Goal: Navigation & Orientation: Find specific page/section

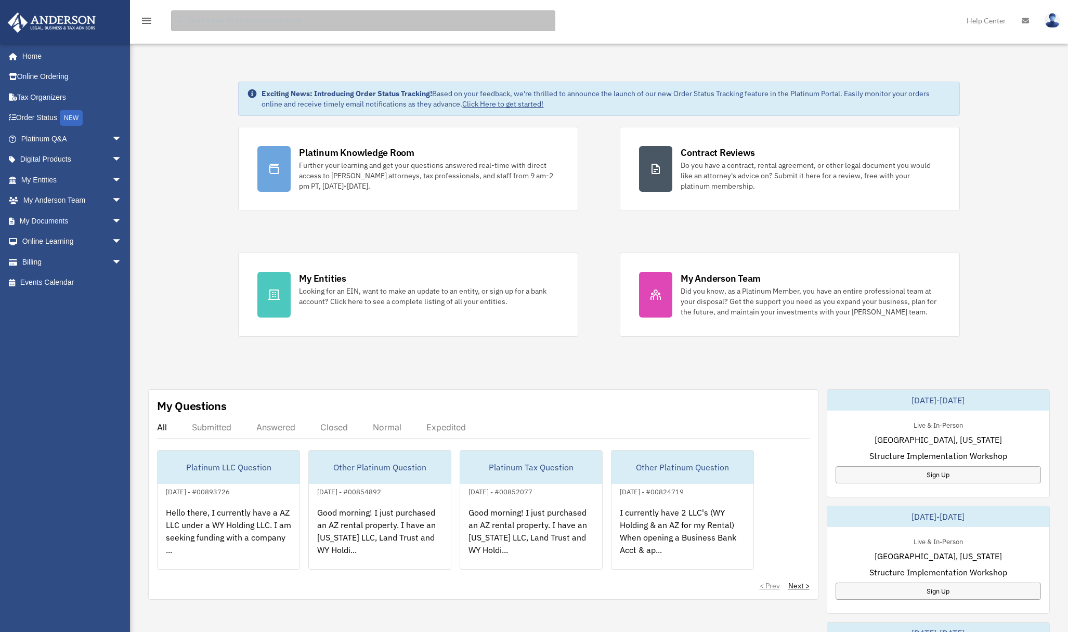
click at [204, 22] on input "search" at bounding box center [363, 20] width 384 height 21
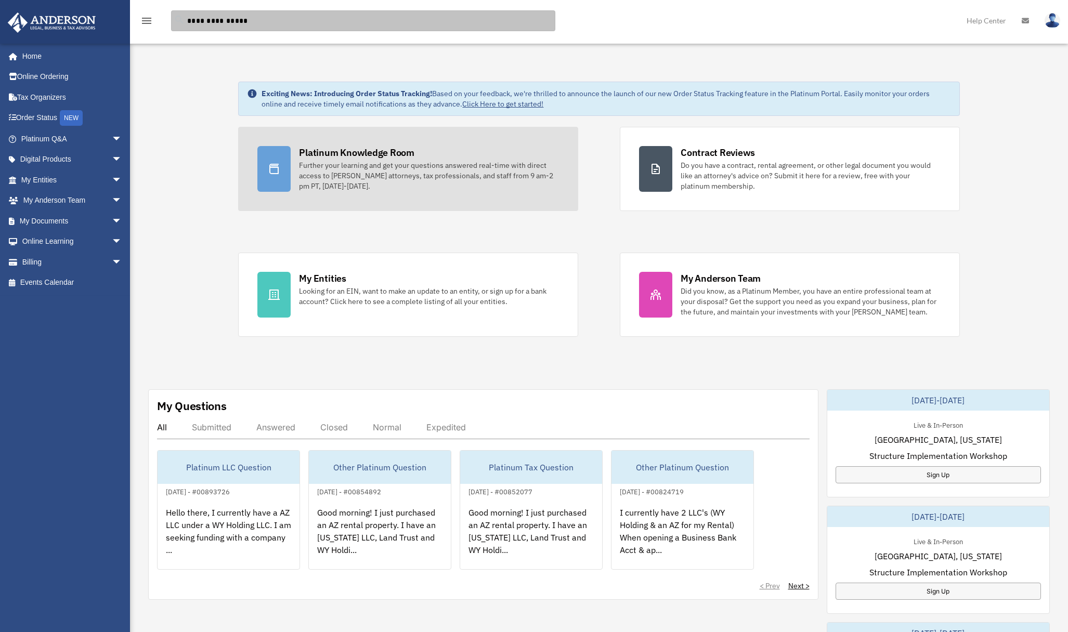
type input "**********"
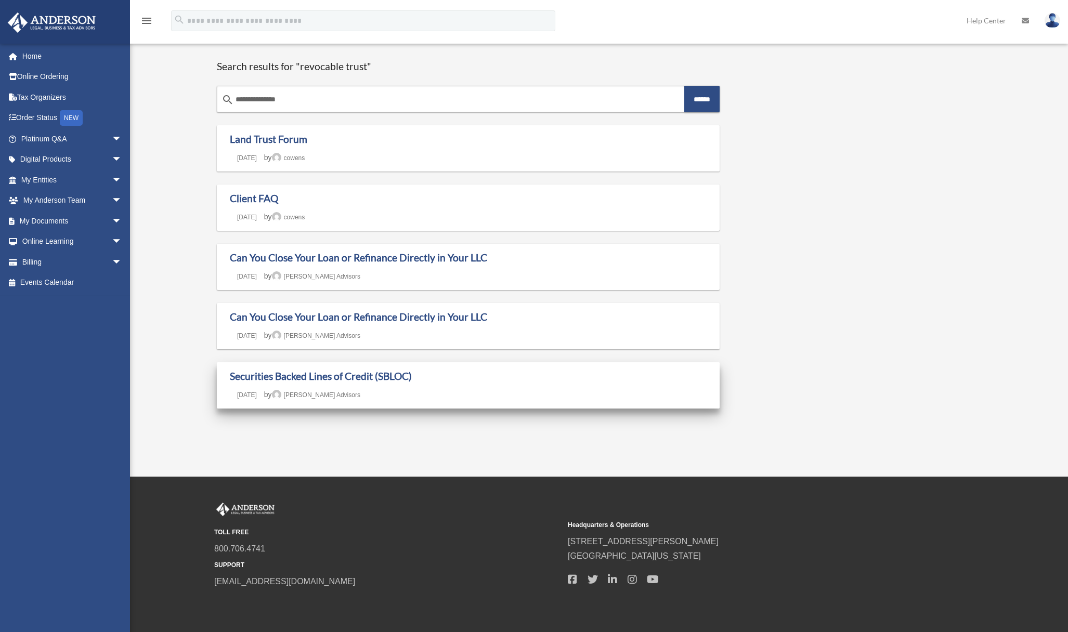
click at [413, 381] on h1 "Securities Backed Lines of Credit (SBLOC)" at bounding box center [468, 376] width 477 height 13
click at [313, 373] on link "Securities Backed Lines of Credit (SBLOC)" at bounding box center [321, 376] width 182 height 12
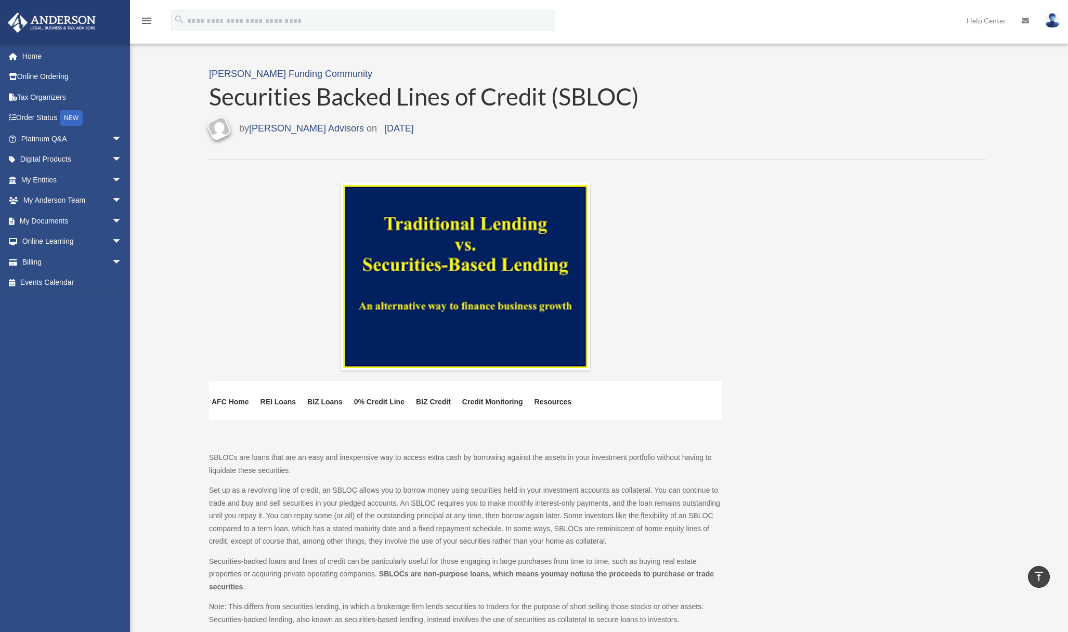
drag, startPoint x: 187, startPoint y: 419, endPoint x: 200, endPoint y: 236, distance: 183.5
click at [61, 161] on link "Digital Products arrow_drop_down" at bounding box center [72, 159] width 130 height 21
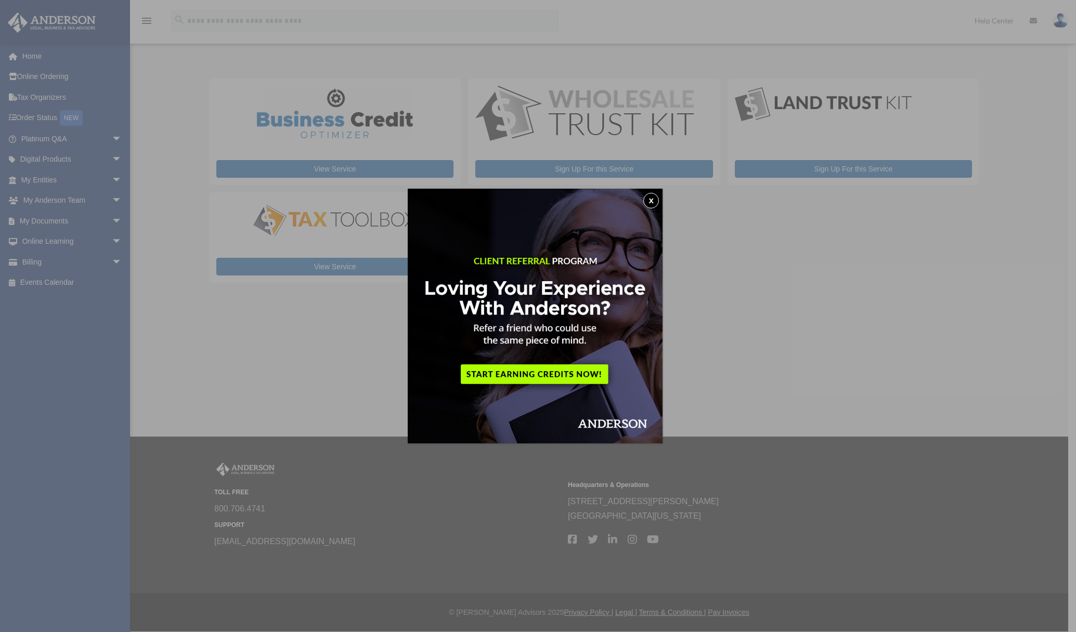
click at [655, 199] on button "x" at bounding box center [651, 201] width 16 height 16
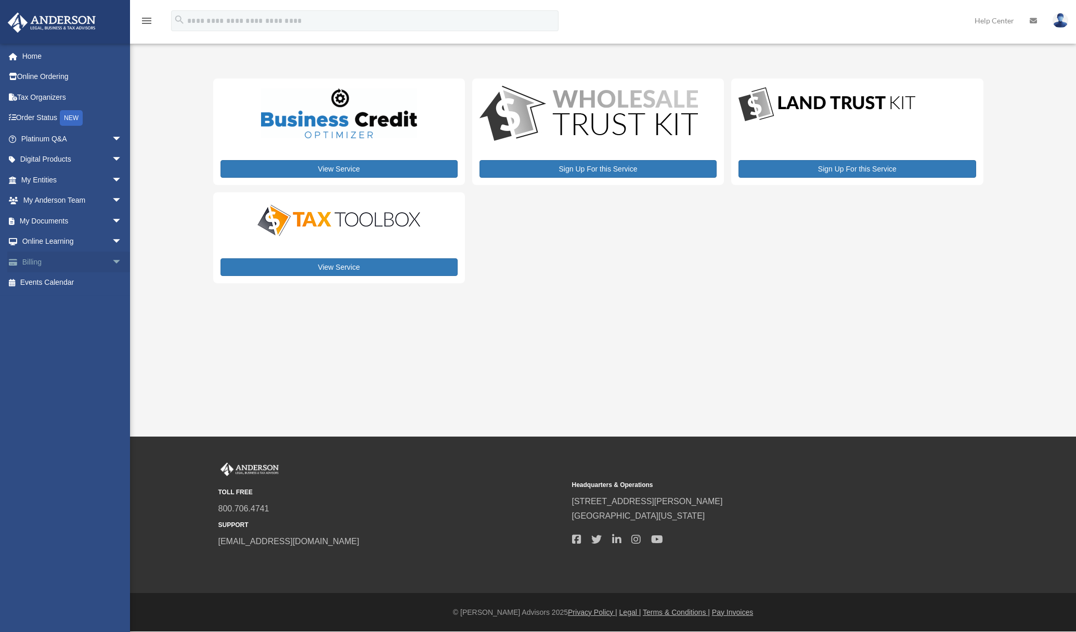
click at [112, 261] on span "arrow_drop_down" at bounding box center [122, 262] width 21 height 21
click at [112, 241] on span "arrow_drop_down" at bounding box center [122, 241] width 21 height 21
click at [112, 218] on span "arrow_drop_down" at bounding box center [122, 221] width 21 height 21
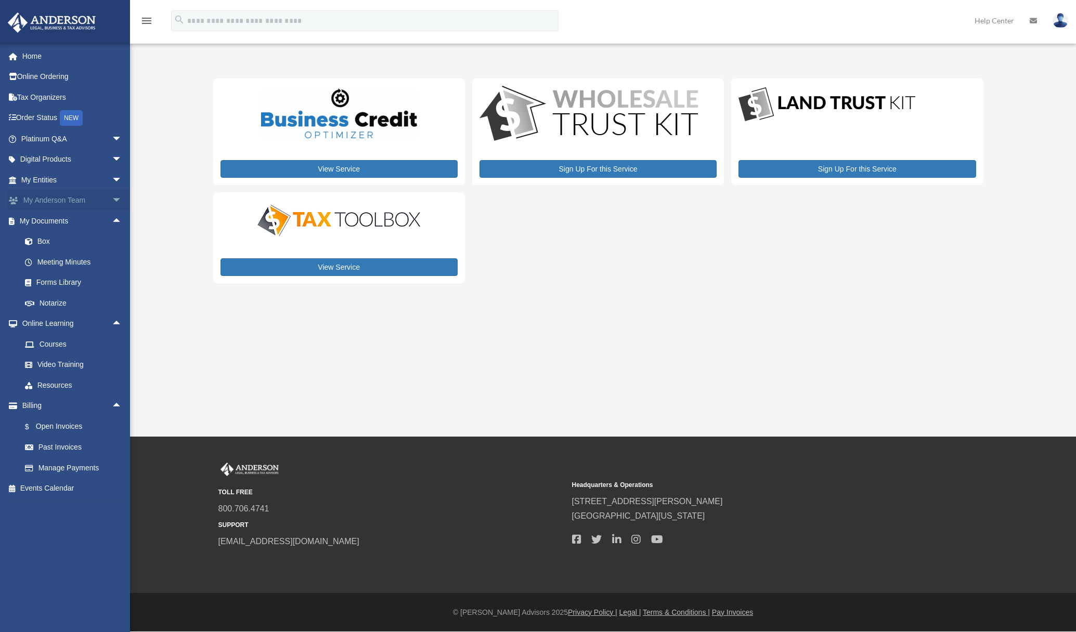
click at [112, 200] on span "arrow_drop_down" at bounding box center [122, 200] width 21 height 21
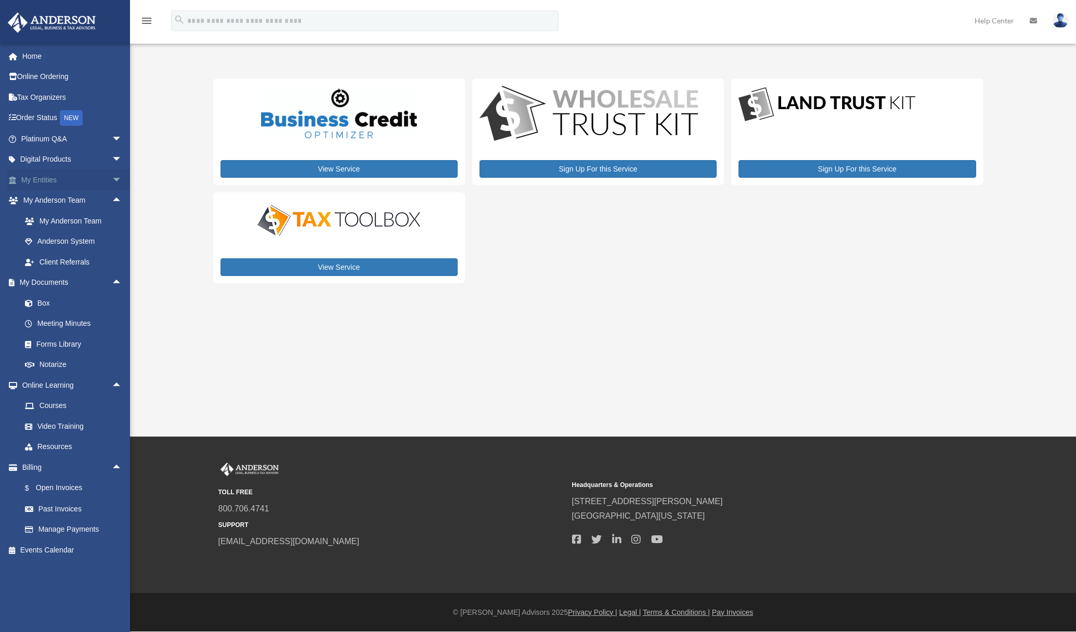
click at [112, 180] on span "arrow_drop_down" at bounding box center [122, 179] width 21 height 21
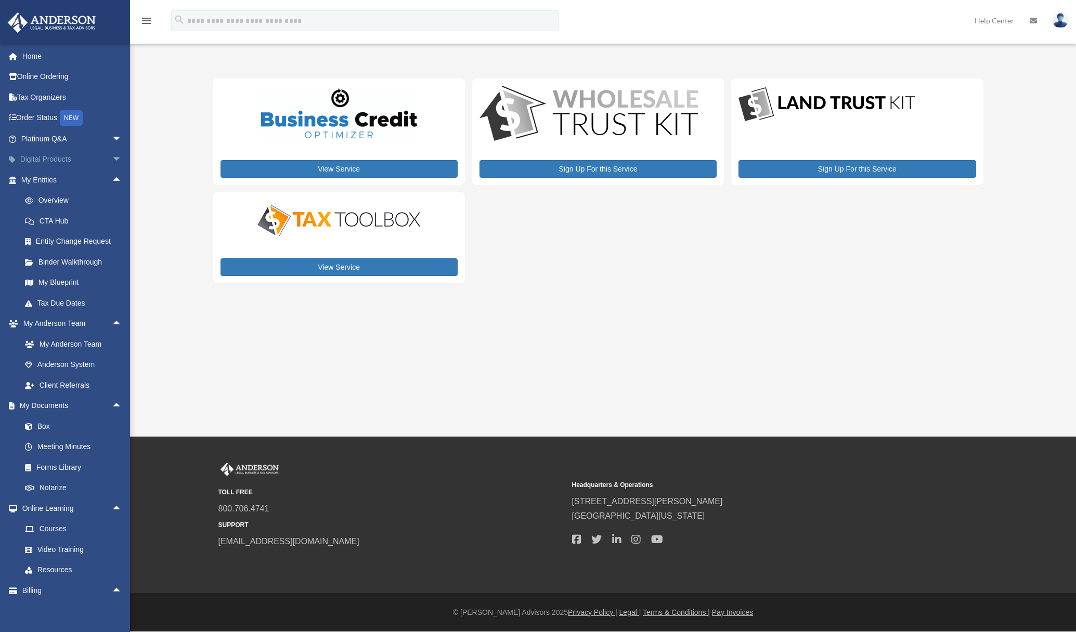
click at [112, 156] on span "arrow_drop_down" at bounding box center [122, 159] width 21 height 21
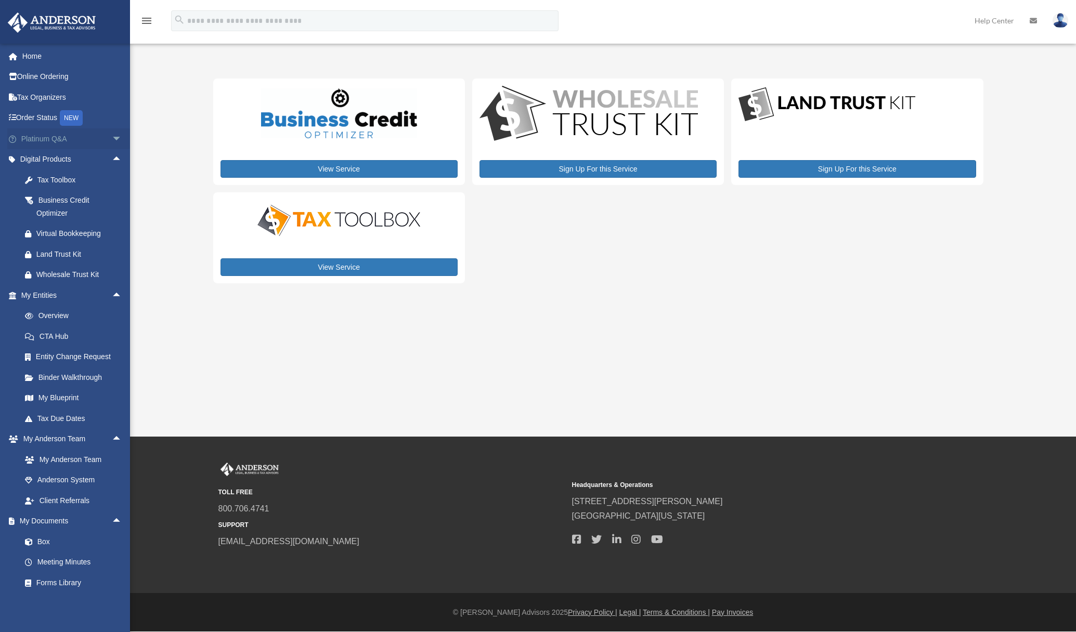
click at [112, 139] on span "arrow_drop_down" at bounding box center [122, 138] width 21 height 21
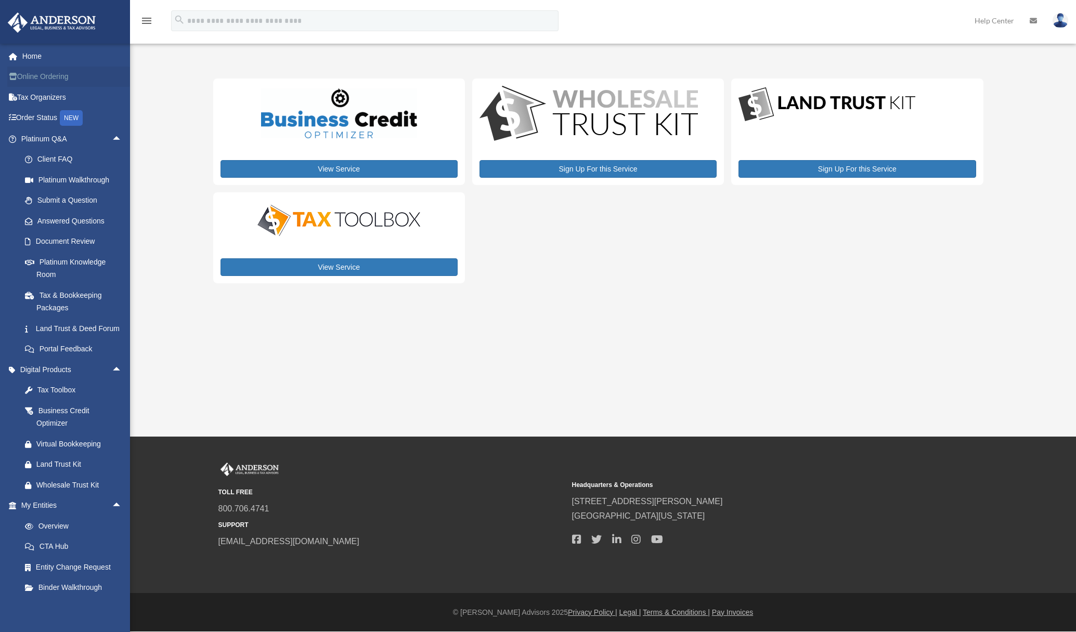
click at [44, 80] on link "Online Ordering" at bounding box center [72, 77] width 130 height 21
